Goal: Transaction & Acquisition: Purchase product/service

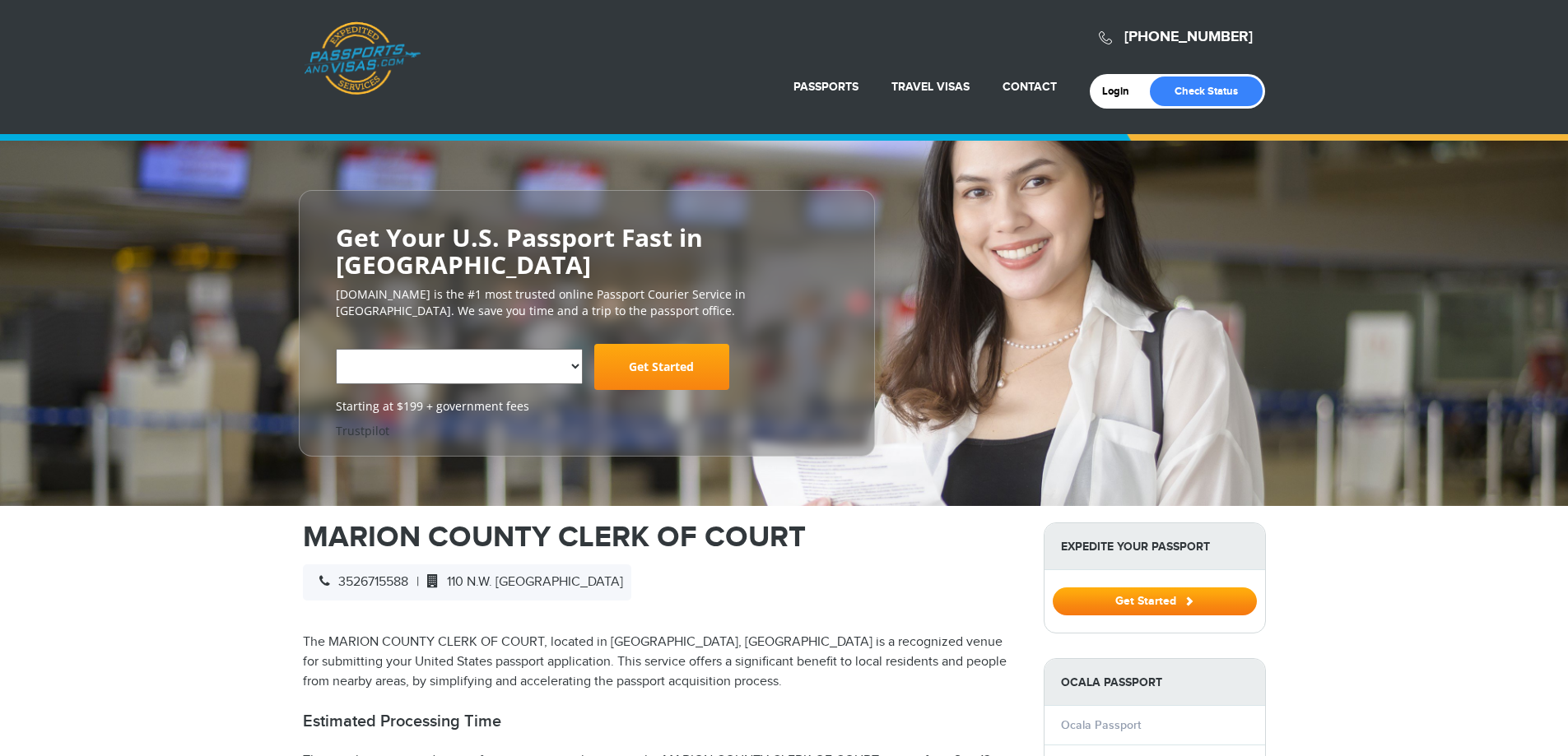
select select "**********"
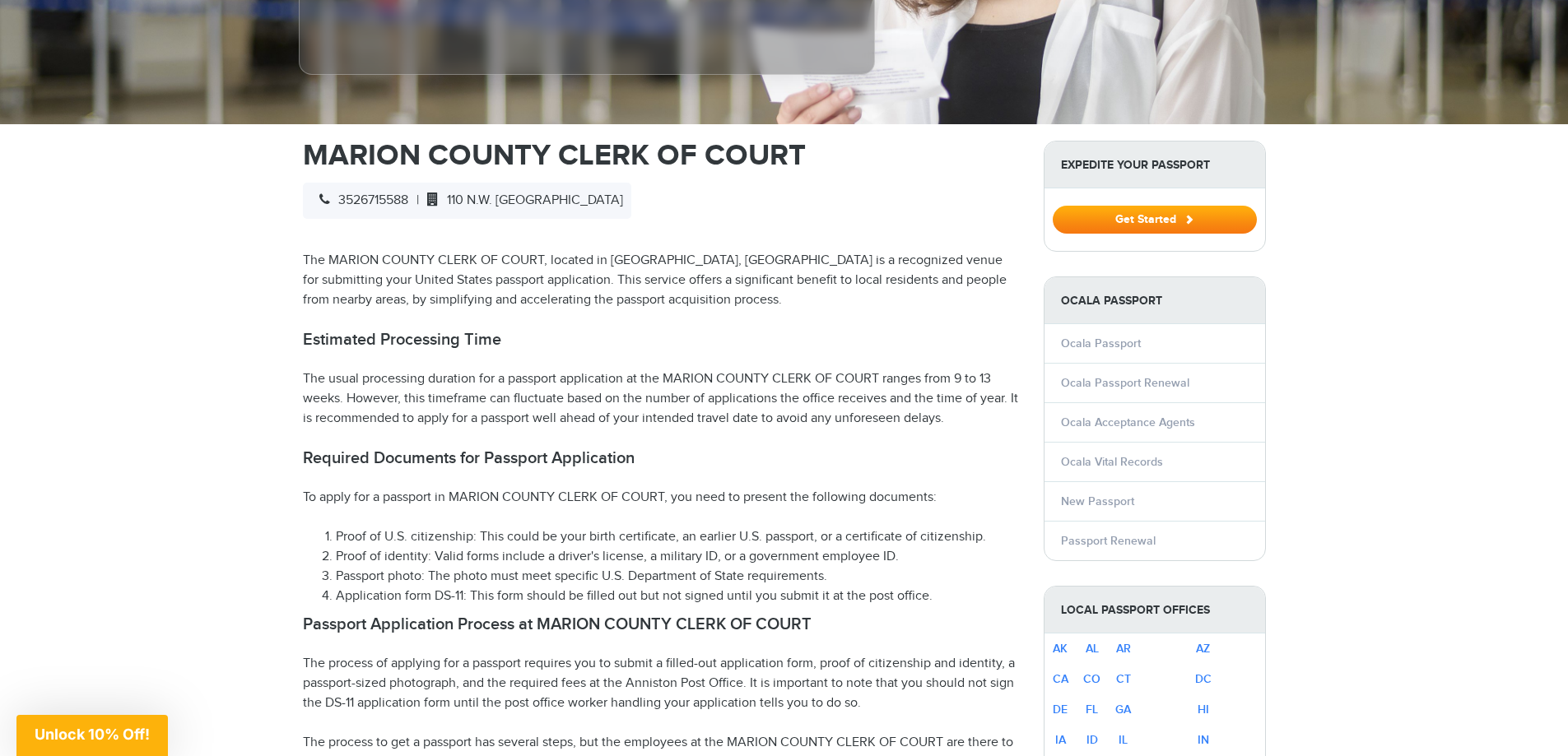
scroll to position [493, 0]
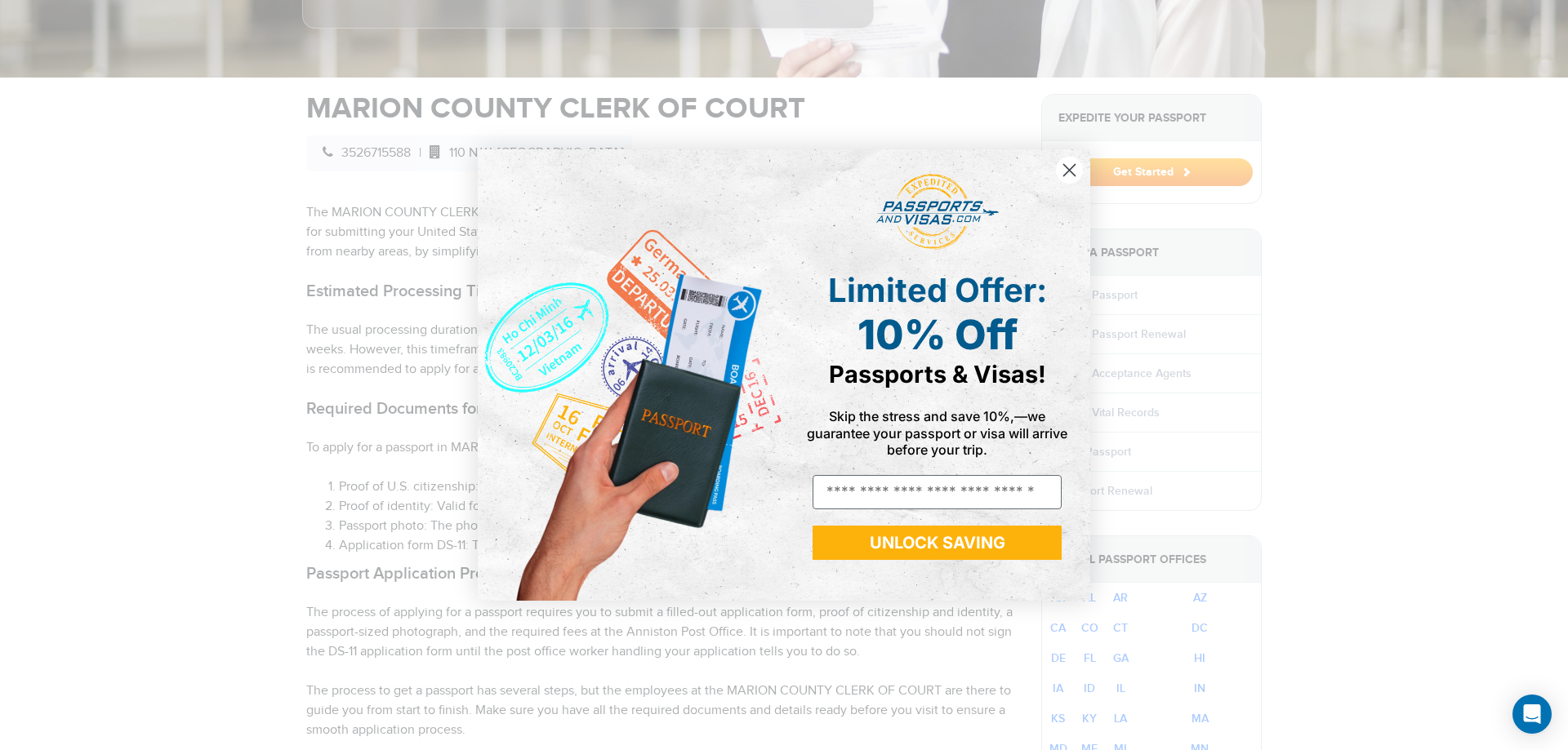
click at [1071, 167] on circle "Close dialog" at bounding box center [1069, 170] width 27 height 27
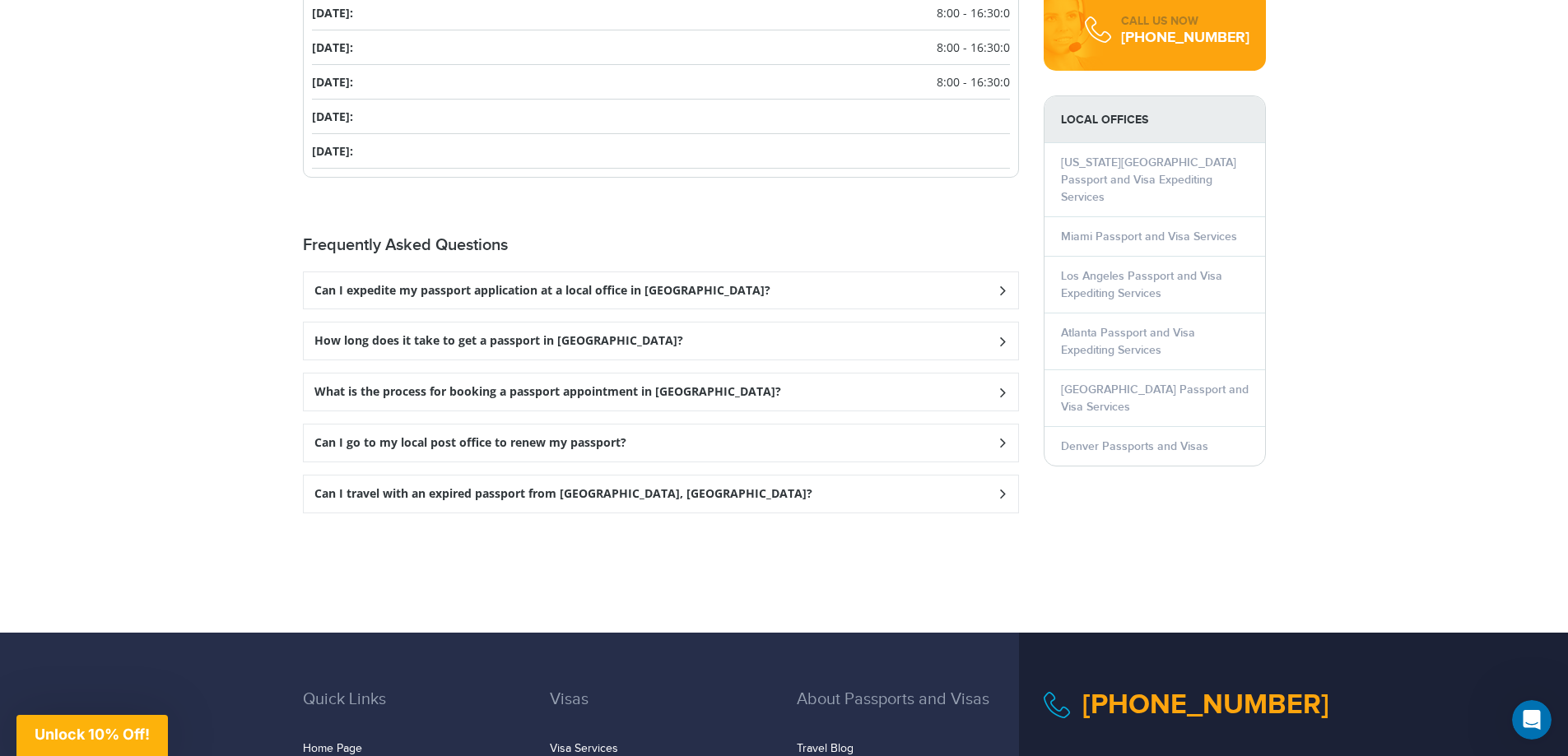
scroll to position [2139, 0]
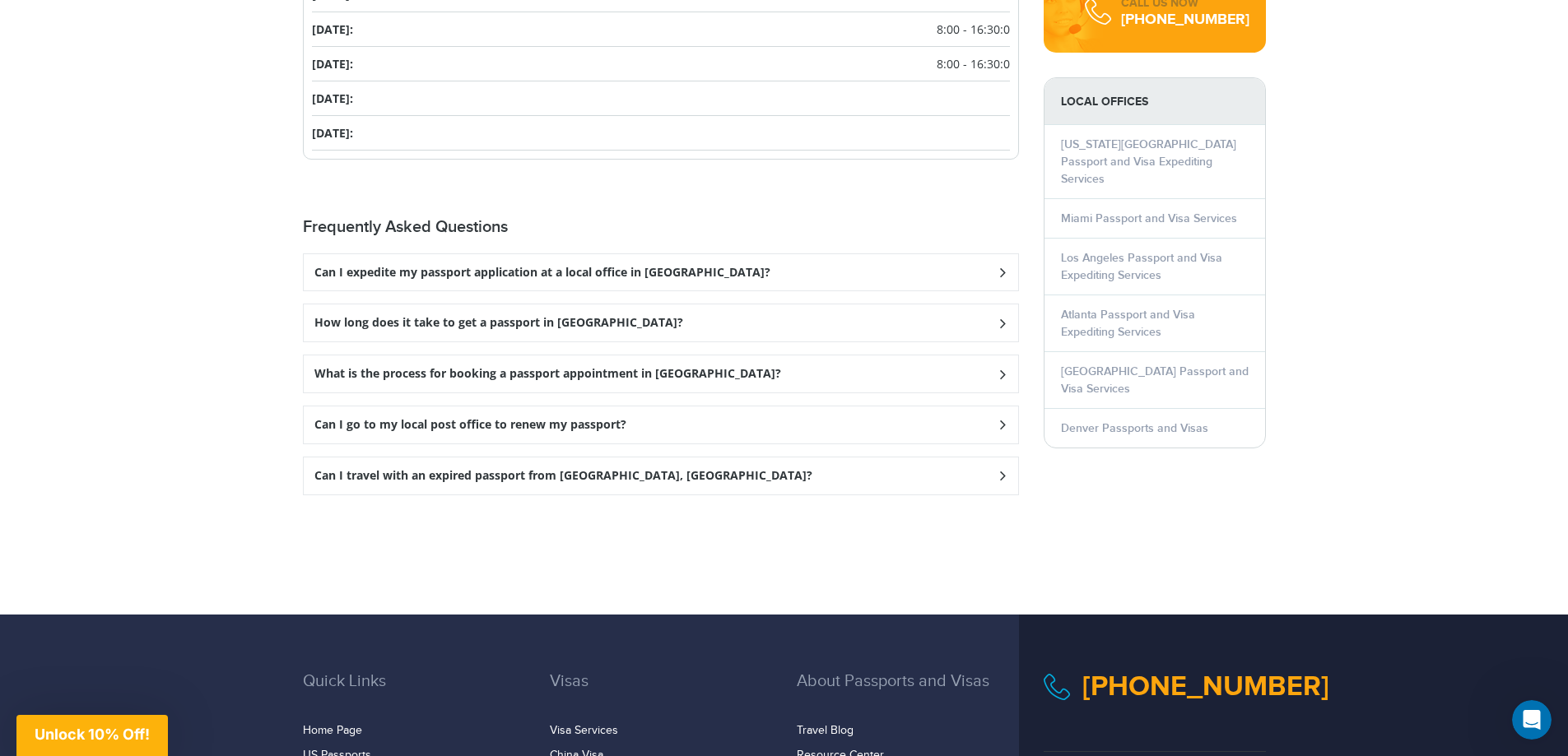
click at [516, 316] on h3 "How long does it take to get a passport in [GEOGRAPHIC_DATA]?" at bounding box center [498, 323] width 368 height 14
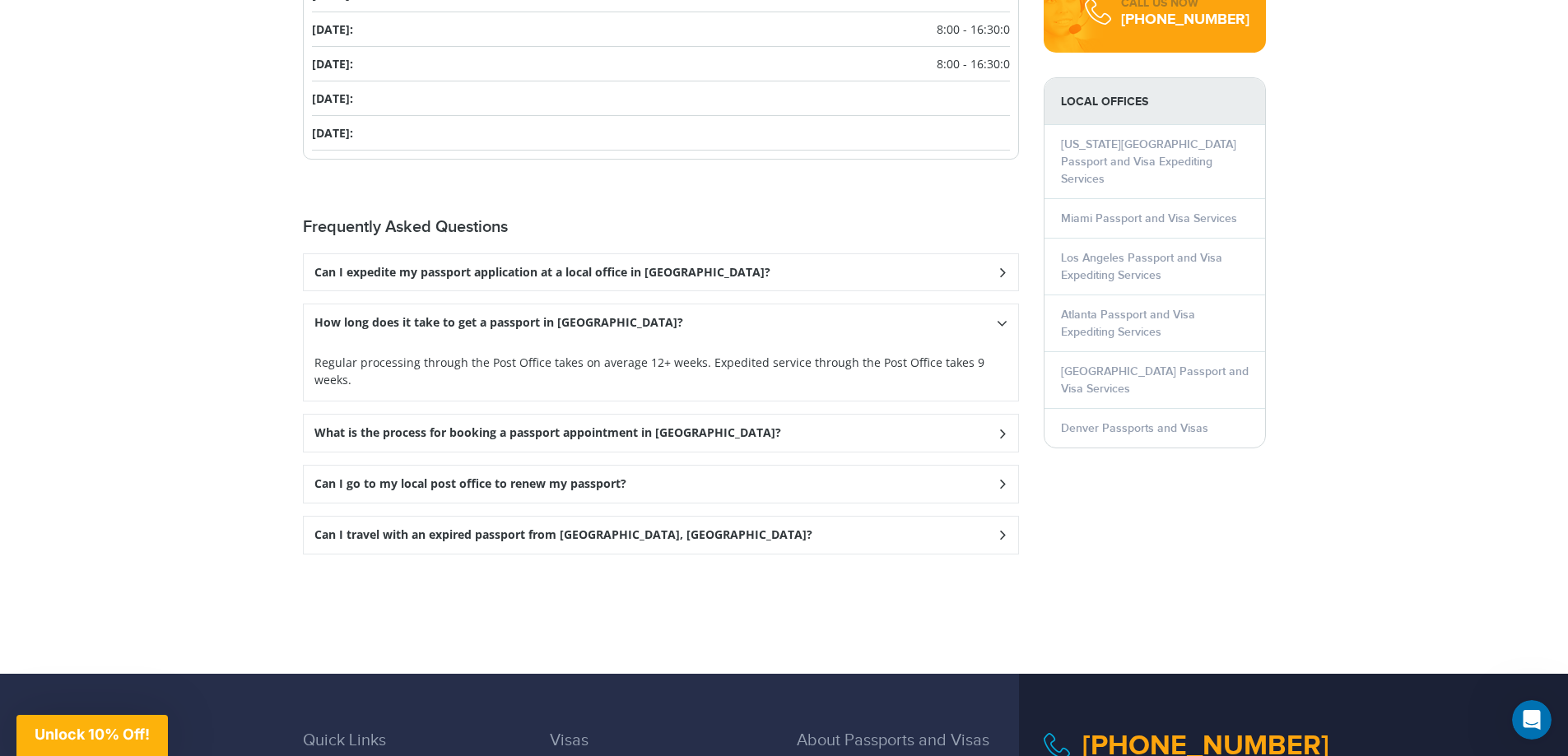
click at [800, 354] on p "Regular processing through the Post Office takes on average 12+ weeks. Expedite…" at bounding box center [660, 371] width 693 height 35
click at [618, 477] on h3 "Can I go to my local post office to renew my passport?" at bounding box center [470, 484] width 312 height 14
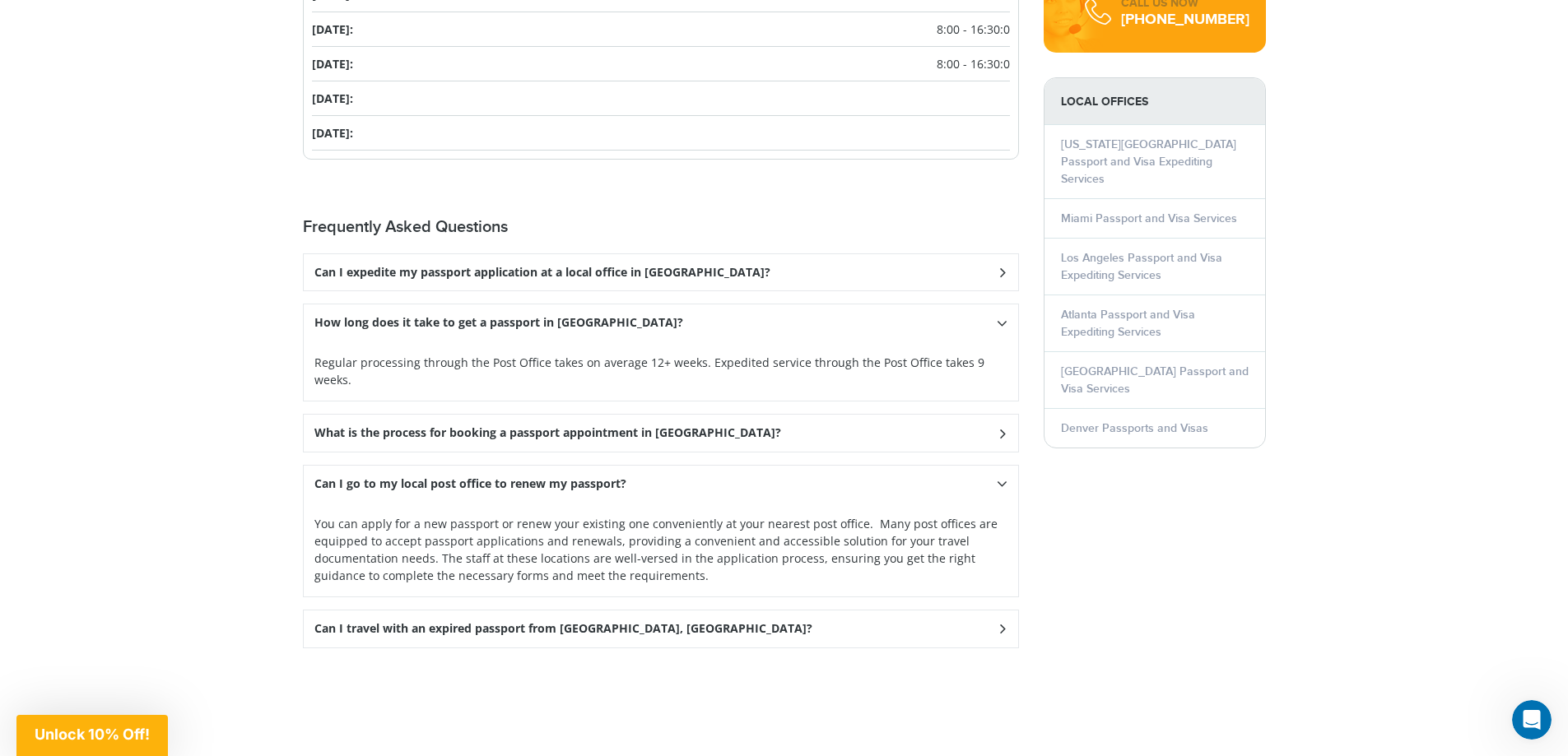
click at [485, 622] on h3 "Can I travel with an expired passport from [GEOGRAPHIC_DATA], [GEOGRAPHIC_DATA]?" at bounding box center [563, 629] width 498 height 14
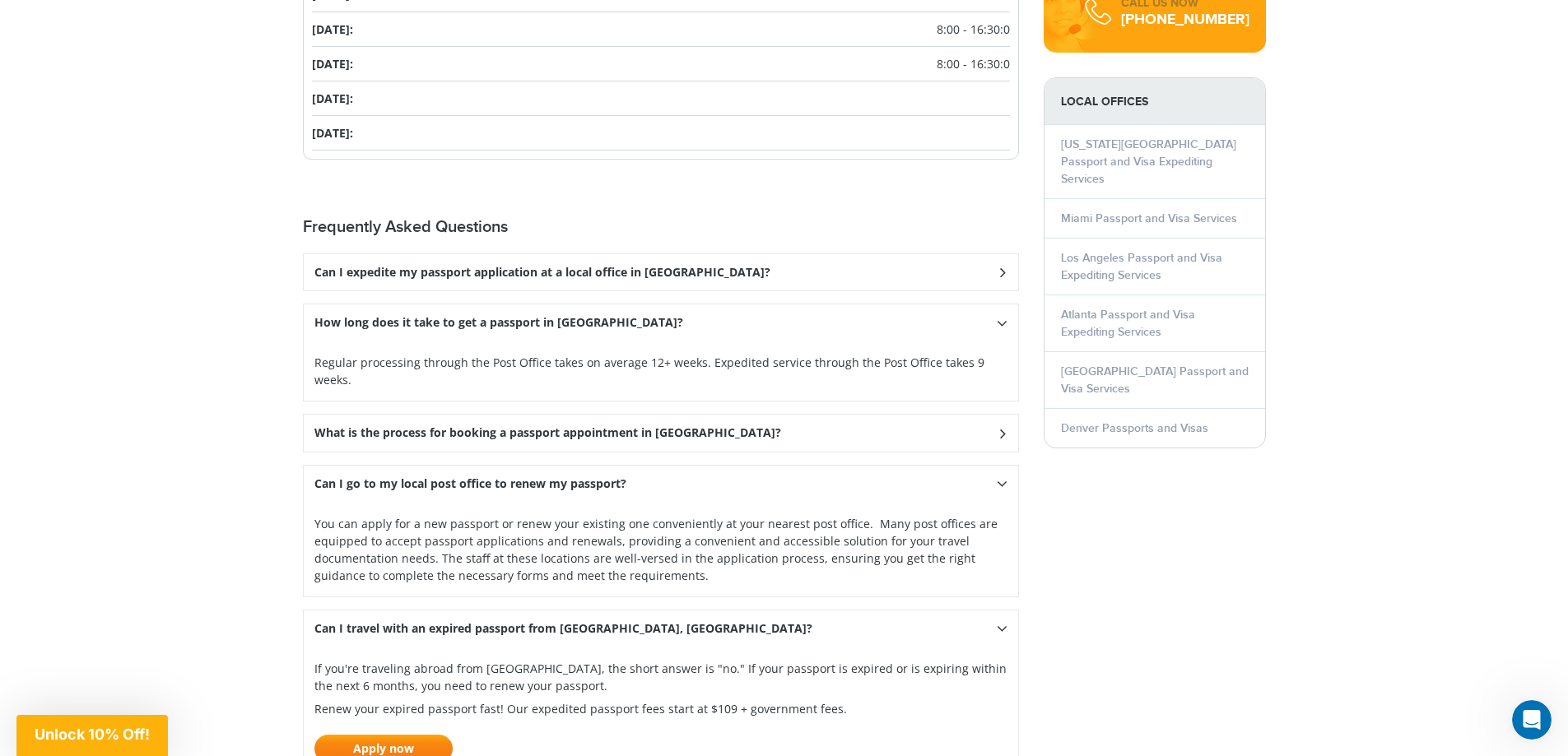
click at [418, 735] on link "Apply now" at bounding box center [383, 749] width 138 height 28
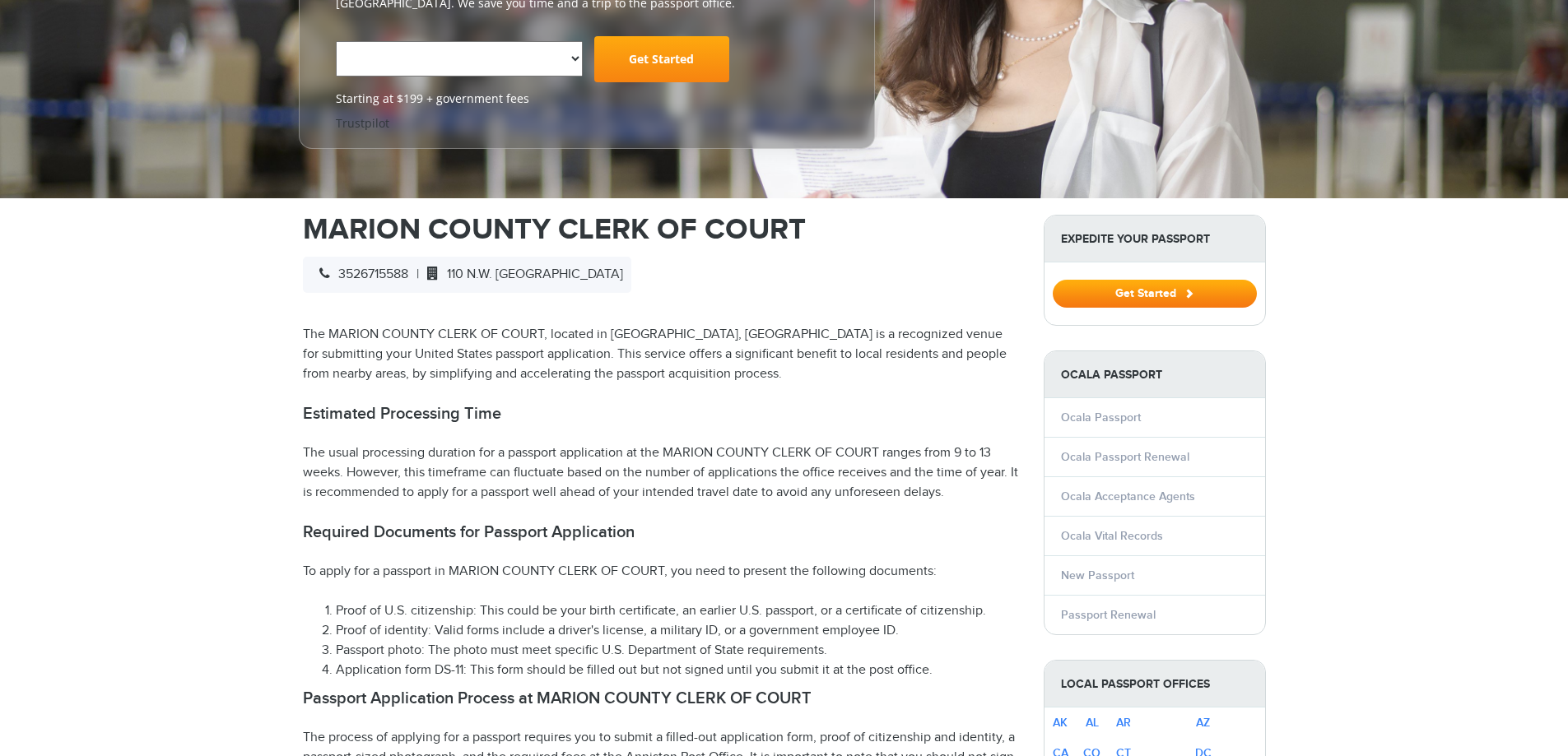
select select "**********"
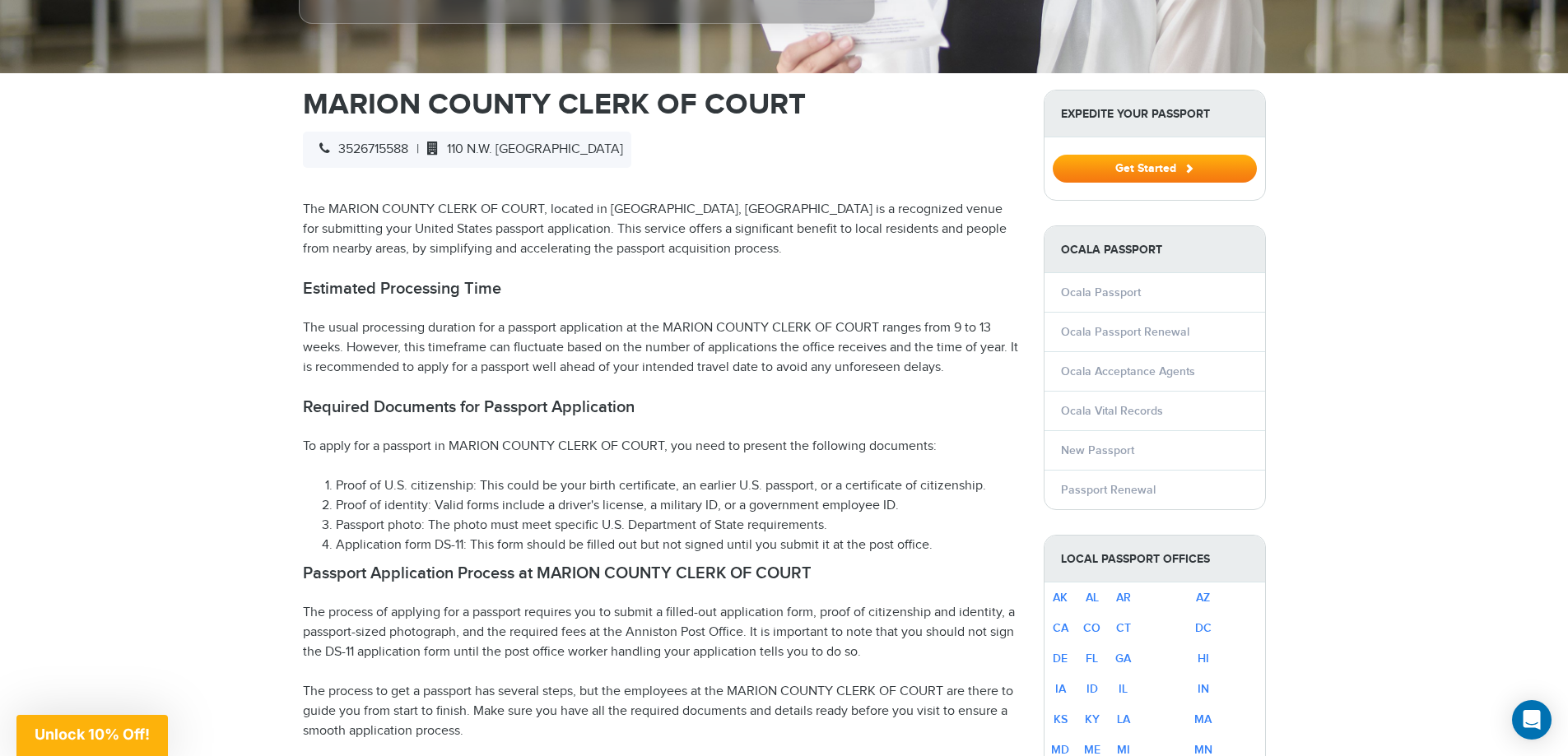
scroll to position [488, 0]
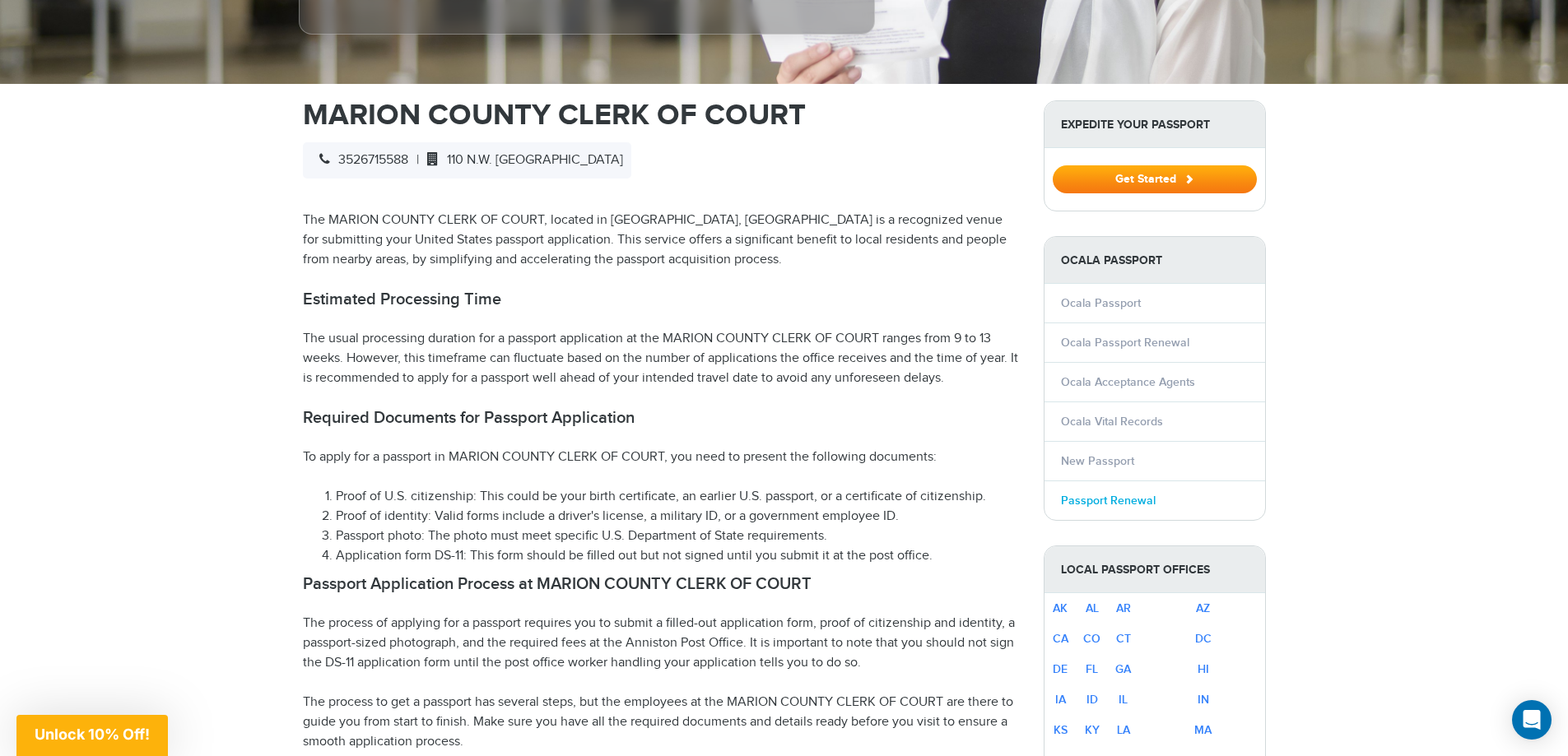
click at [1129, 493] on link "Passport Renewal" at bounding box center [1107, 500] width 95 height 14
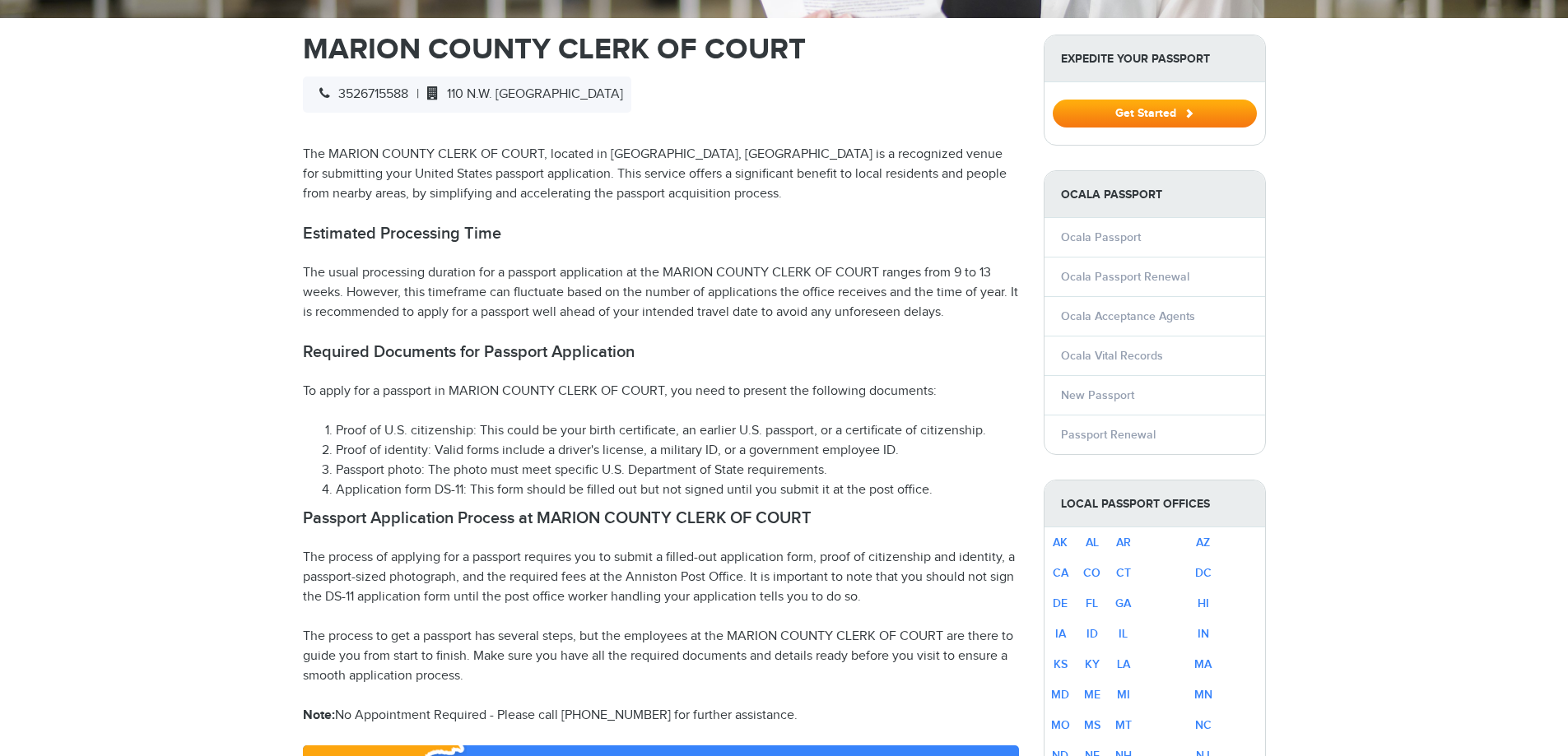
select select "**********"
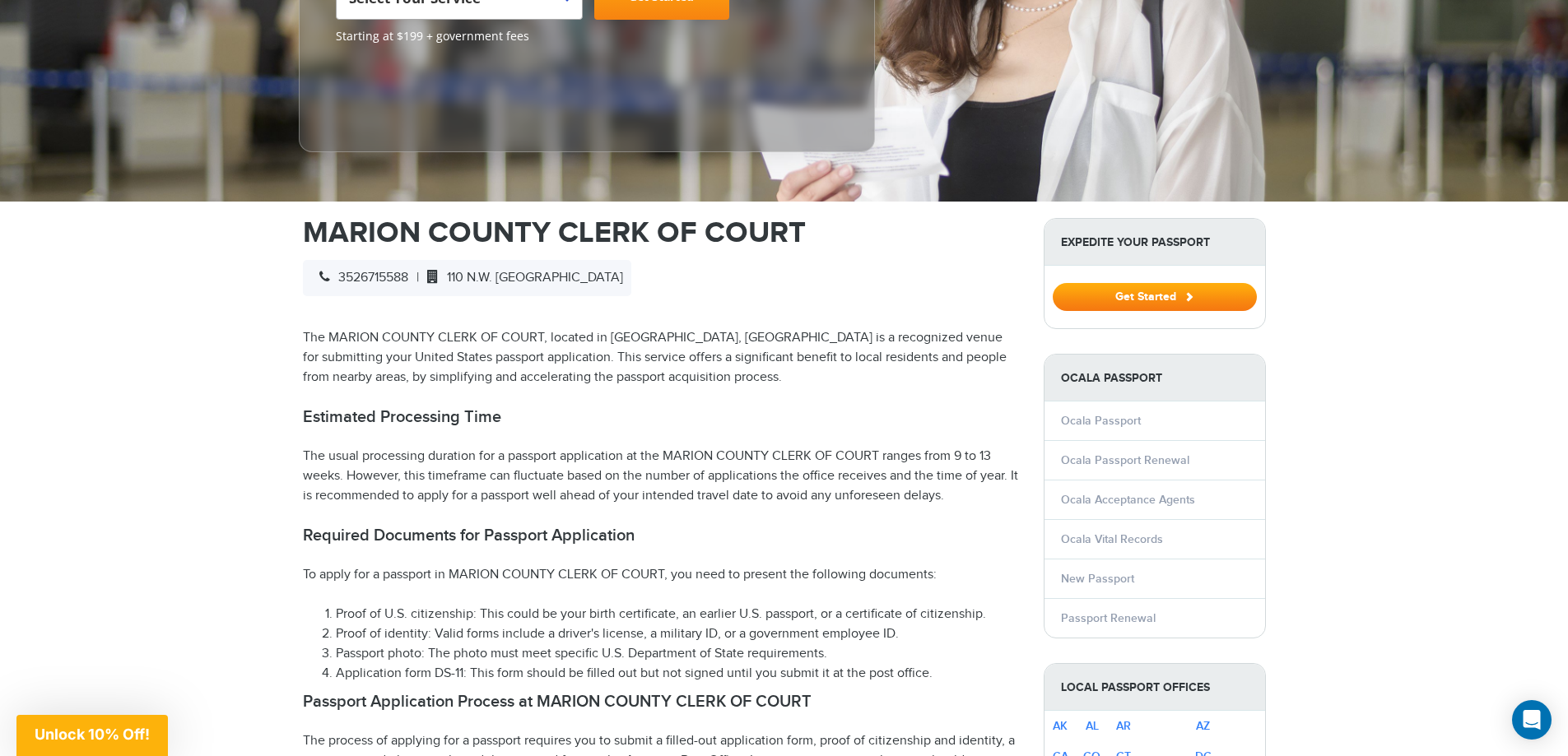
scroll to position [60, 0]
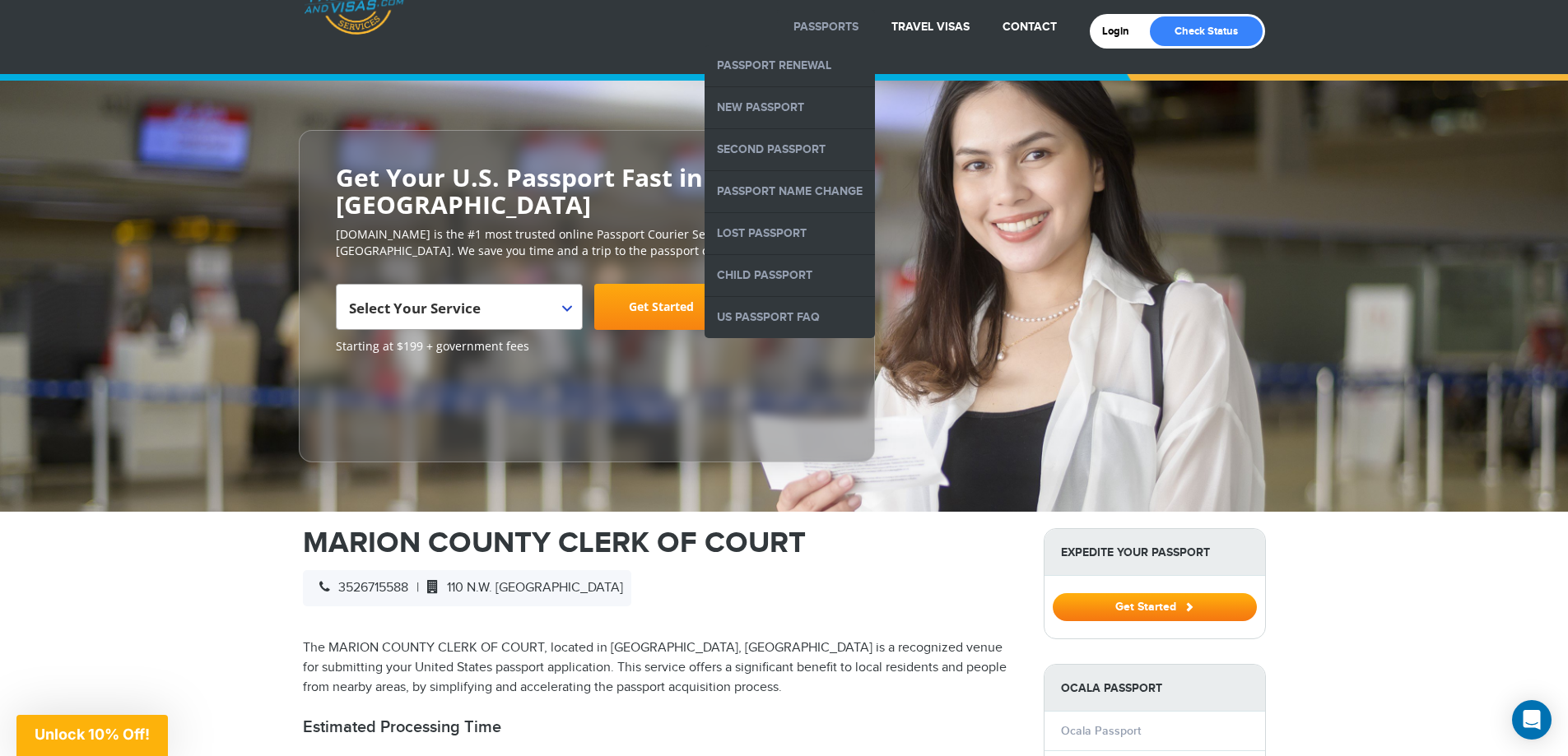
click at [827, 23] on link "Passports" at bounding box center [825, 27] width 65 height 14
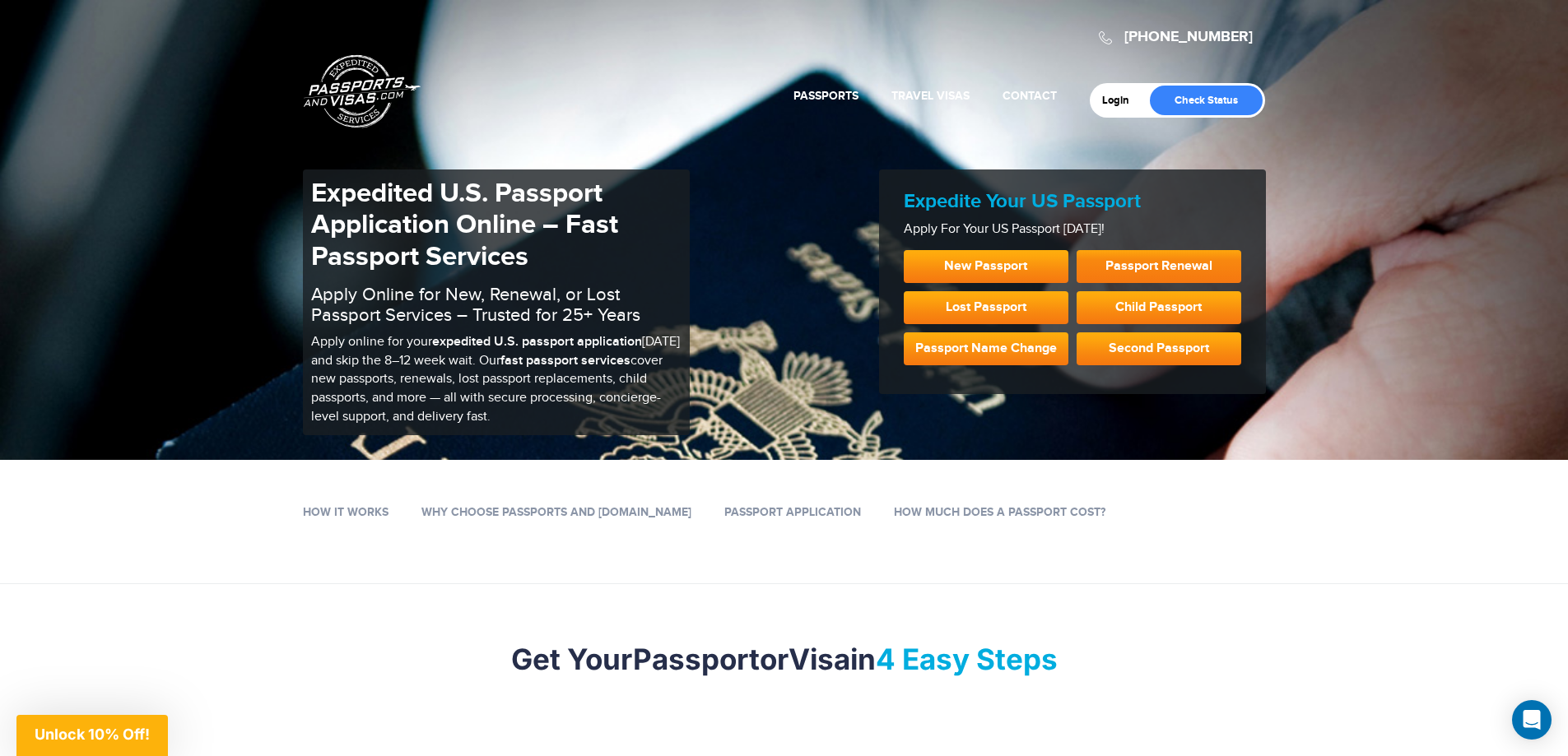
click at [1164, 267] on link "Passport Renewal" at bounding box center [1158, 266] width 164 height 33
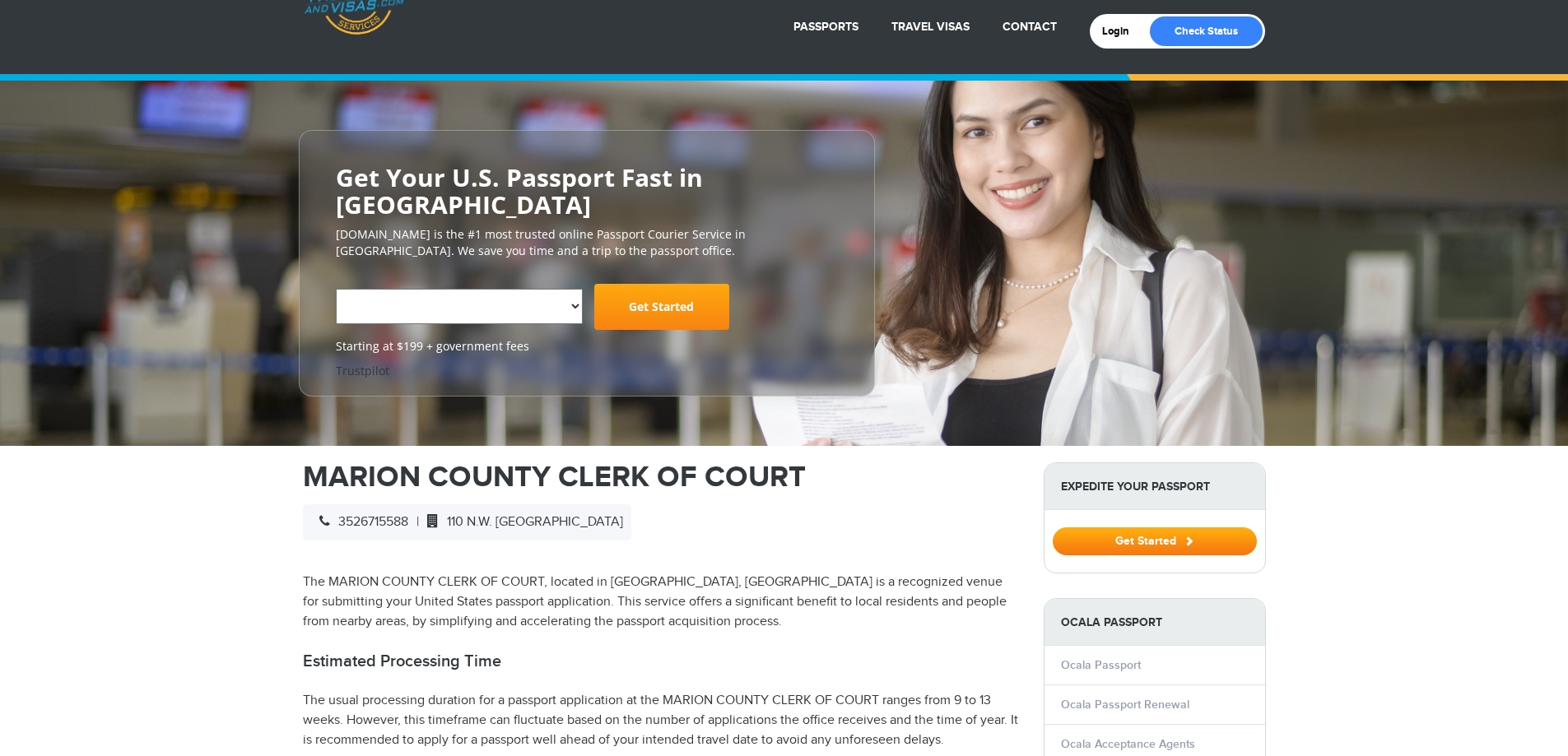
scroll to position [60, 0]
select select "**********"
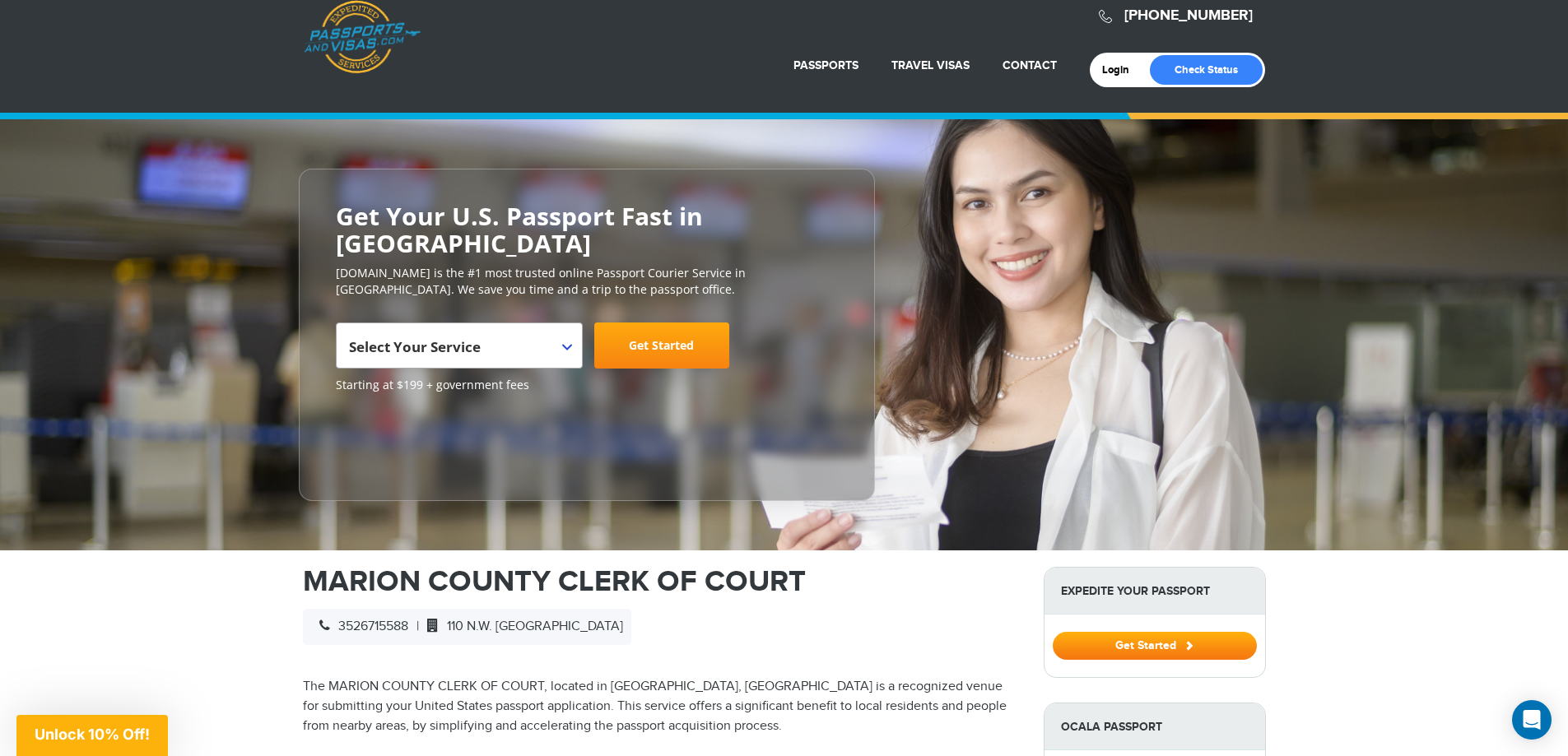
scroll to position [0, 0]
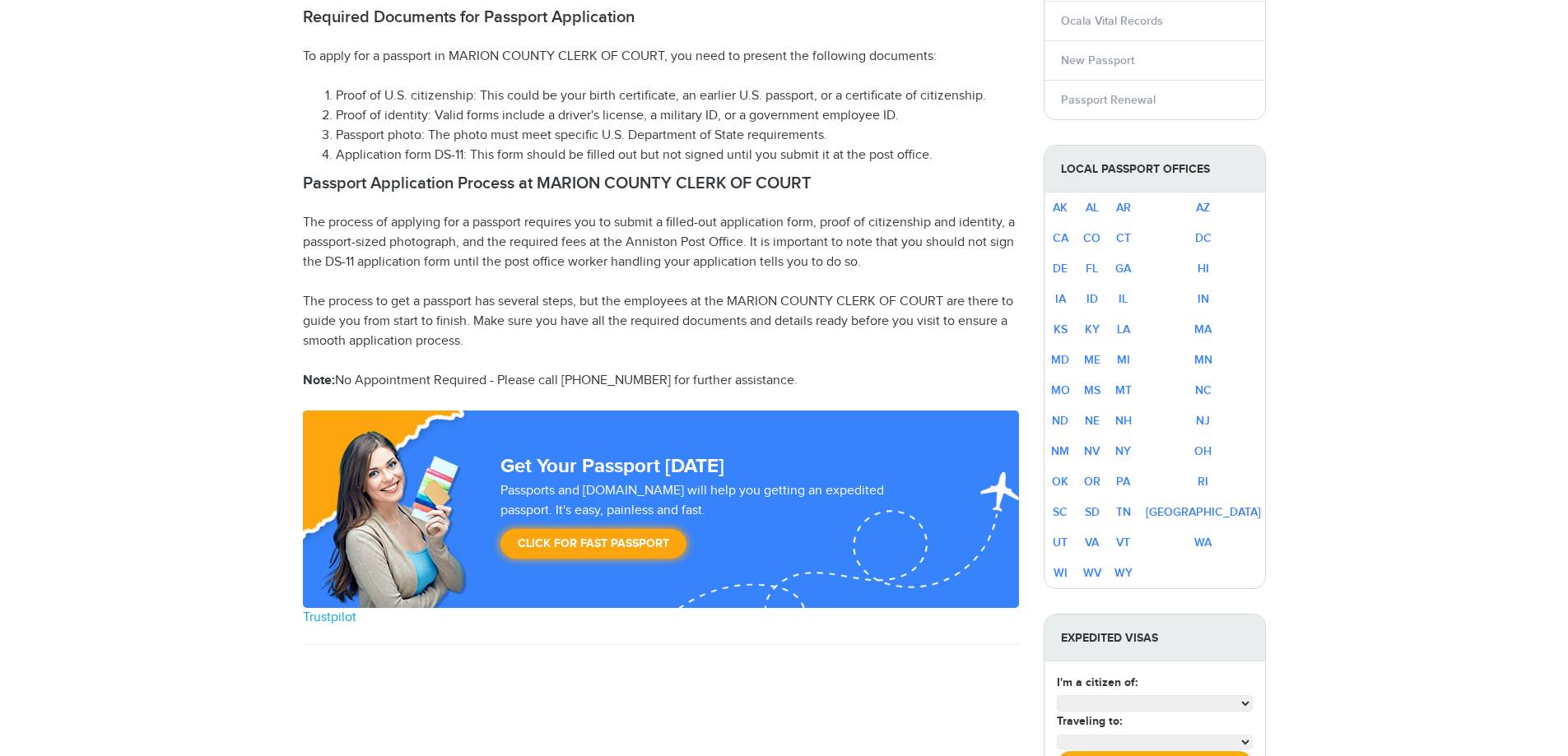
scroll to position [412, 0]
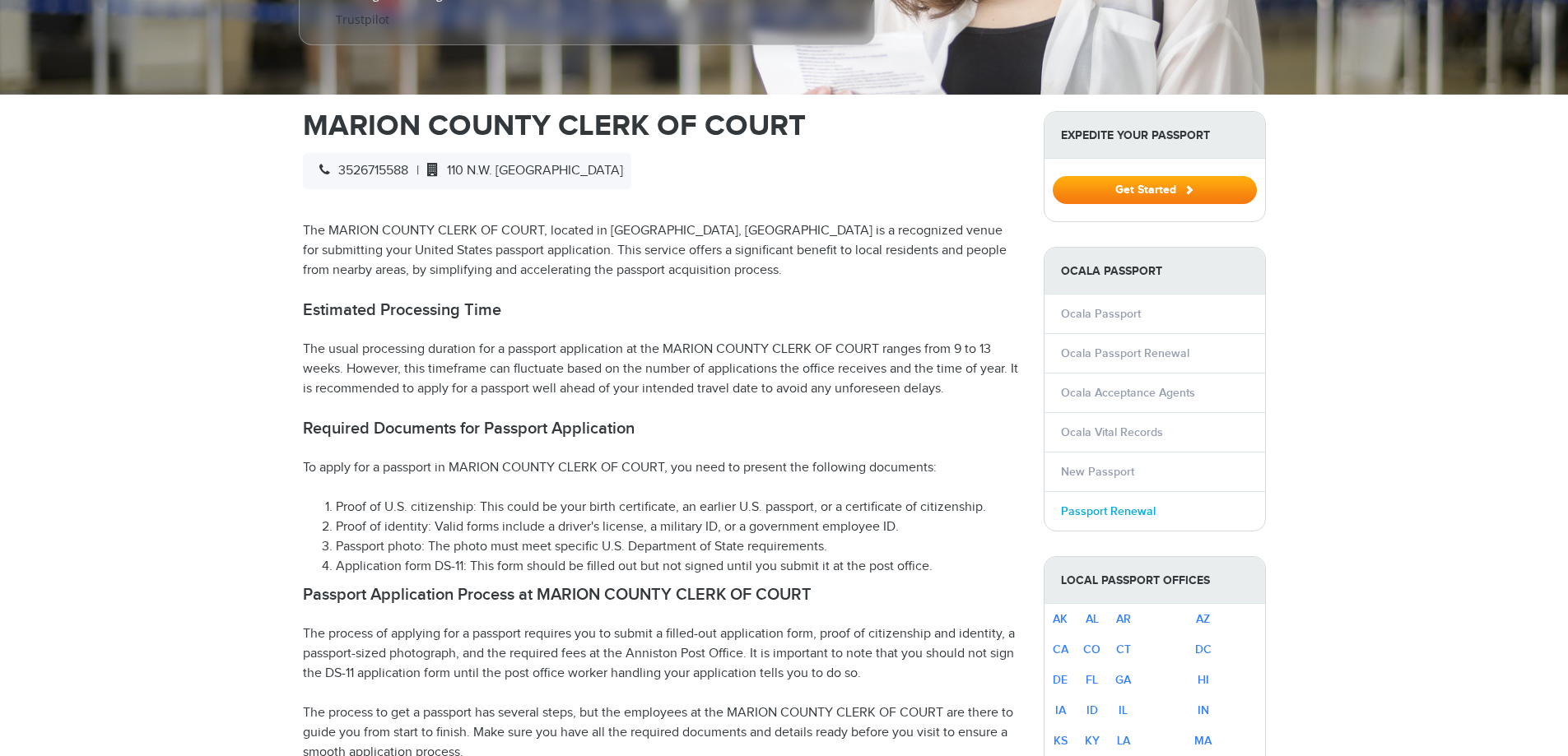
click at [1114, 505] on link "Passport Renewal" at bounding box center [1107, 512] width 95 height 14
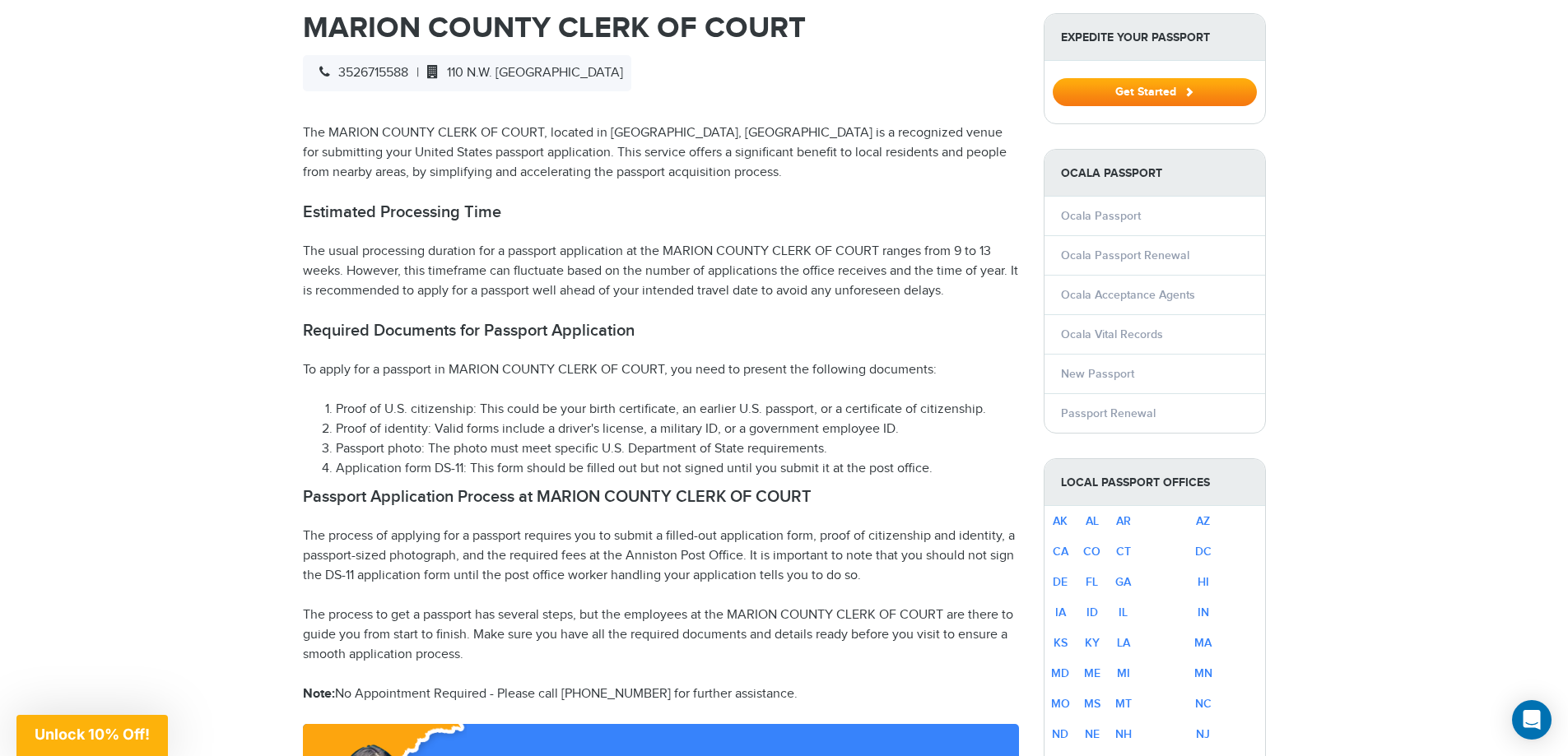
scroll to position [576, 0]
